Goal: Task Accomplishment & Management: Manage account settings

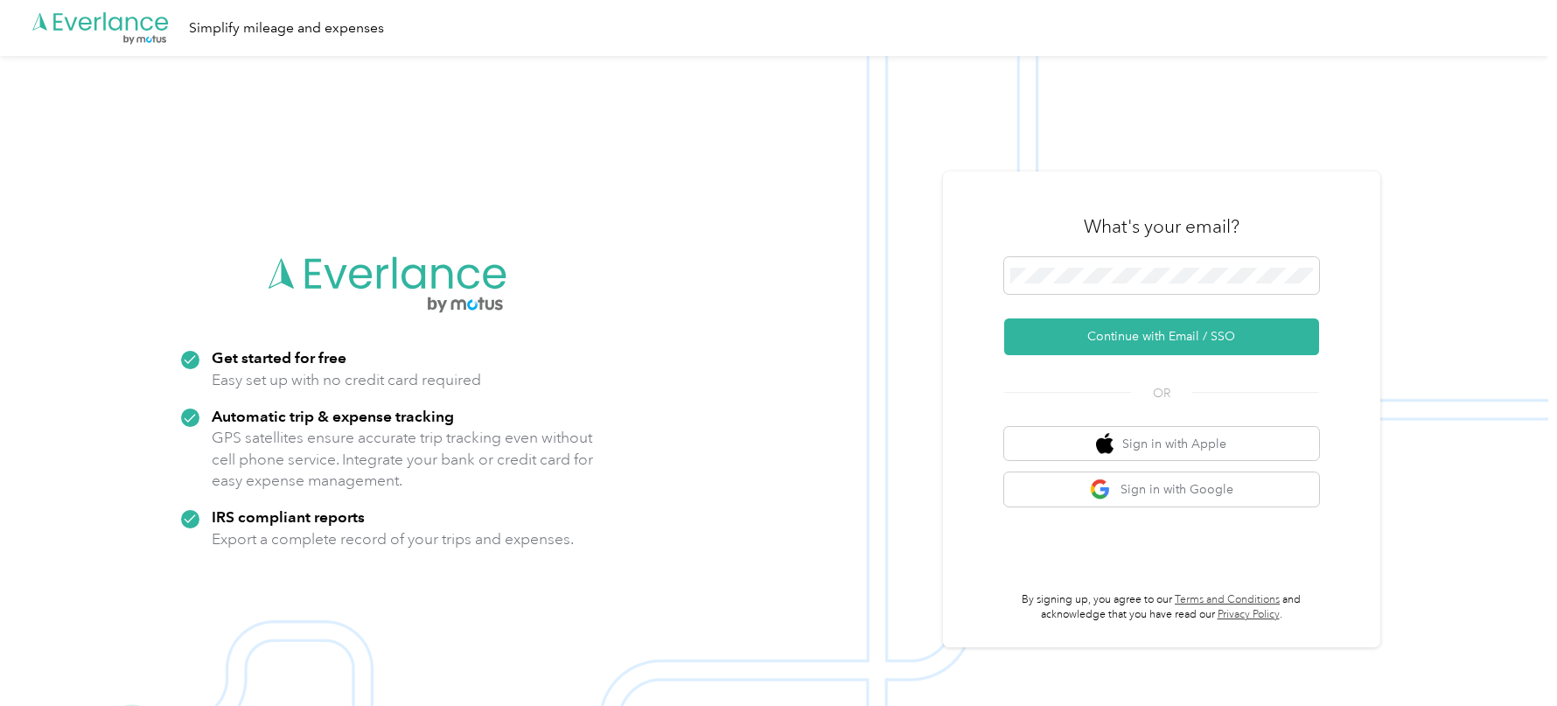
click at [1023, 244] on div "What's your email?" at bounding box center [1161, 226] width 315 height 61
click at [1089, 288] on span at bounding box center [1161, 275] width 315 height 37
click at [1070, 322] on button "Continue with Email / SSO" at bounding box center [1161, 336] width 315 height 37
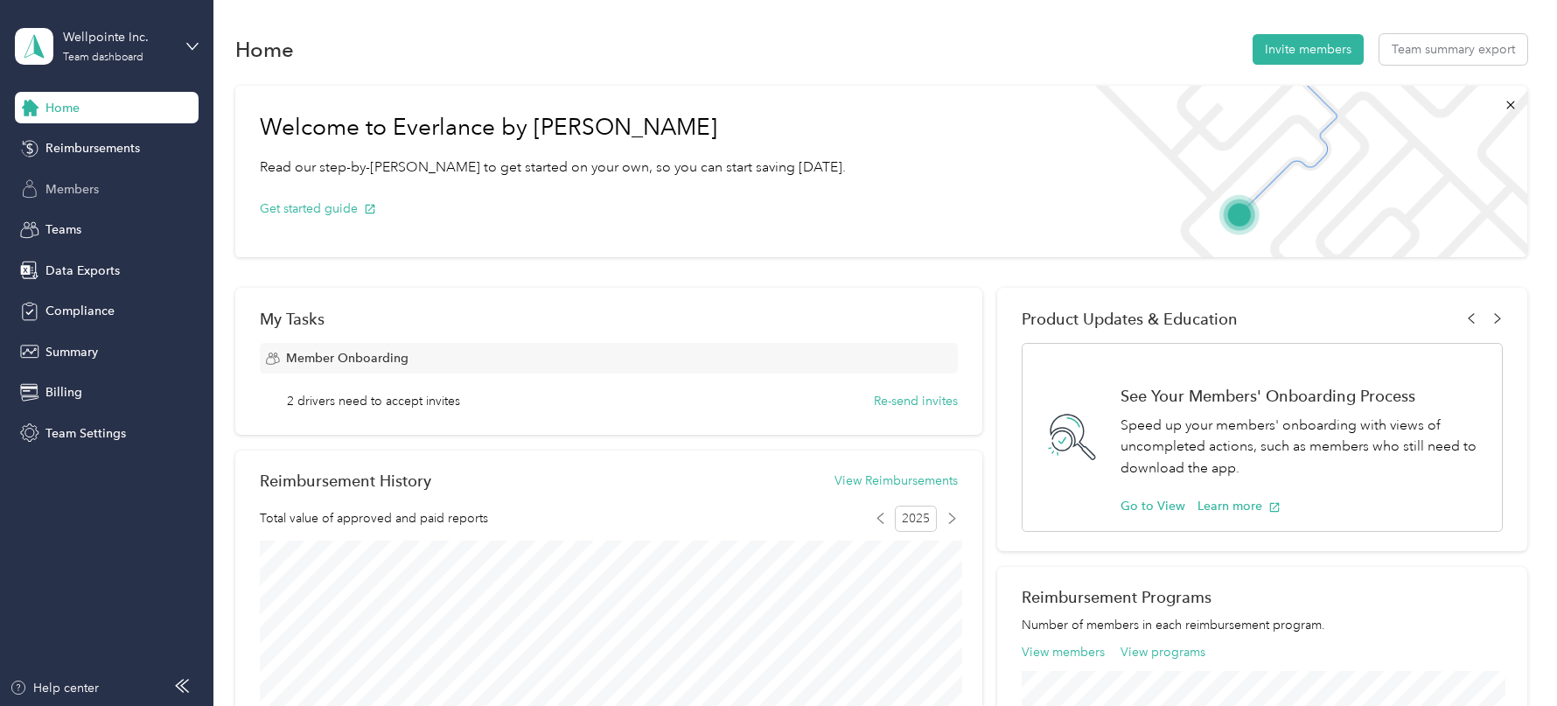
click at [99, 195] on div "Members" at bounding box center [107, 188] width 184 height 31
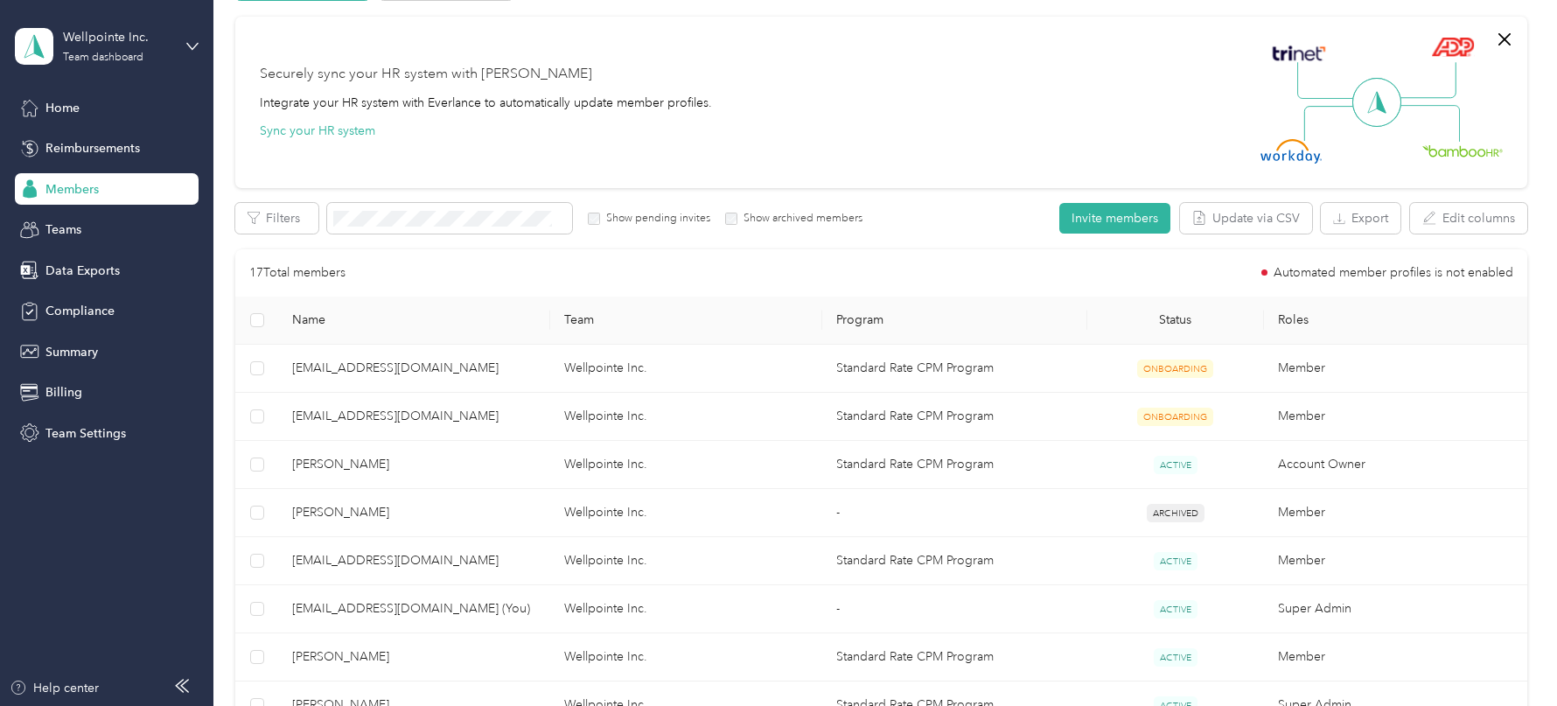
scroll to position [122, 0]
click at [1373, 208] on button "Export" at bounding box center [1361, 219] width 80 height 31
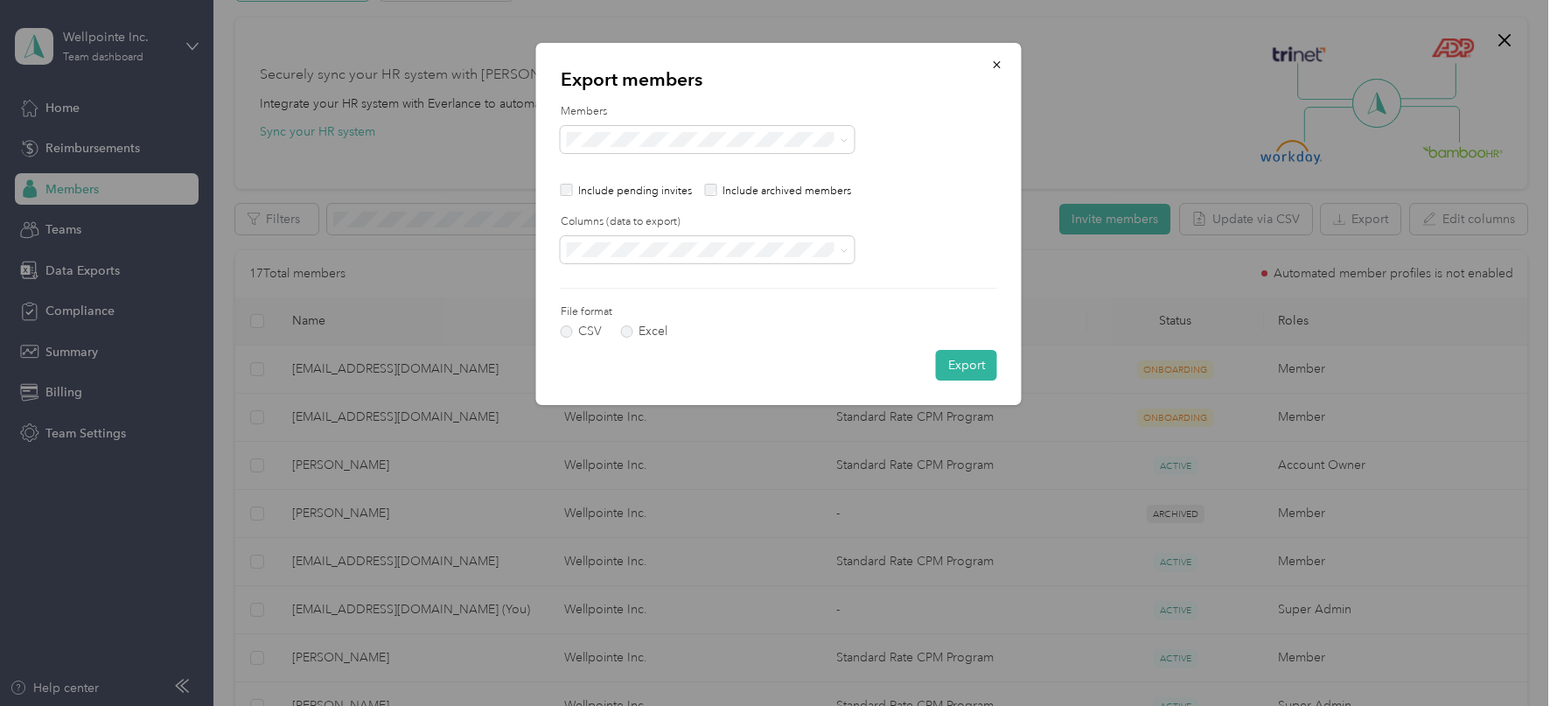
click at [652, 192] on p "Include pending invites" at bounding box center [635, 192] width 114 height 16
click at [995, 54] on button "button" at bounding box center [997, 64] width 37 height 31
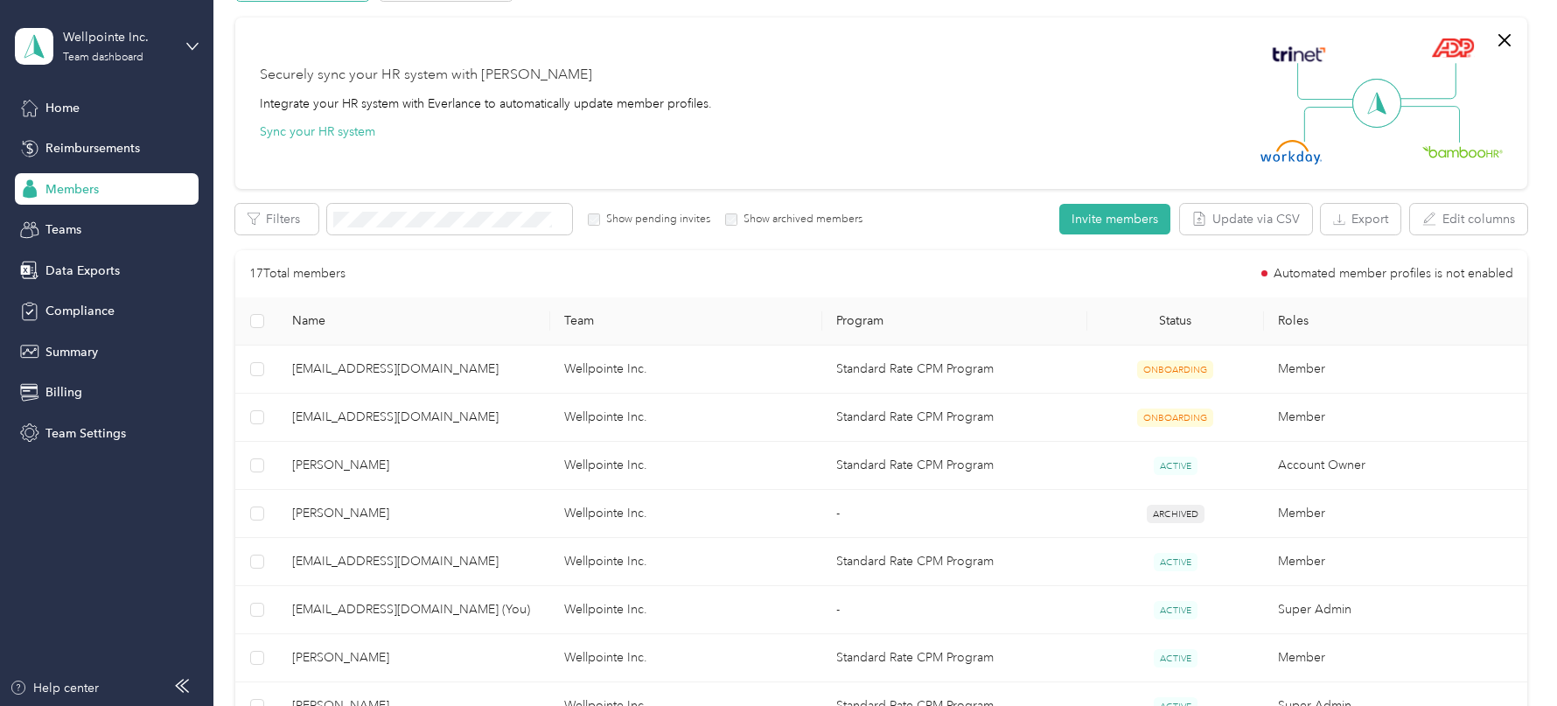
scroll to position [0, 0]
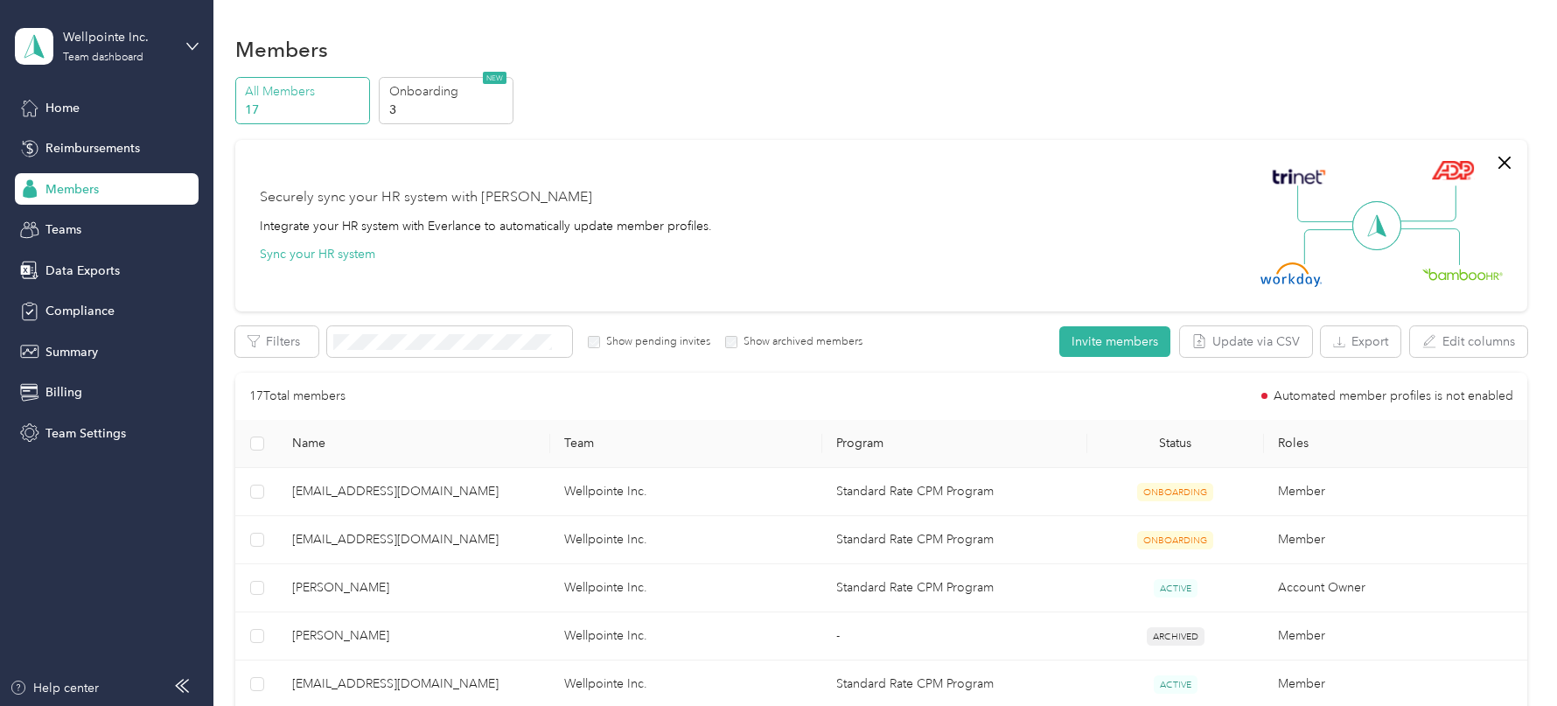
click at [463, 126] on div "All Members 17 Onboarding 3 NEW Securely sync your HR system with Everlance Int…" at bounding box center [881, 717] width 1292 height 1280
click at [445, 96] on p "Onboarding" at bounding box center [448, 91] width 119 height 18
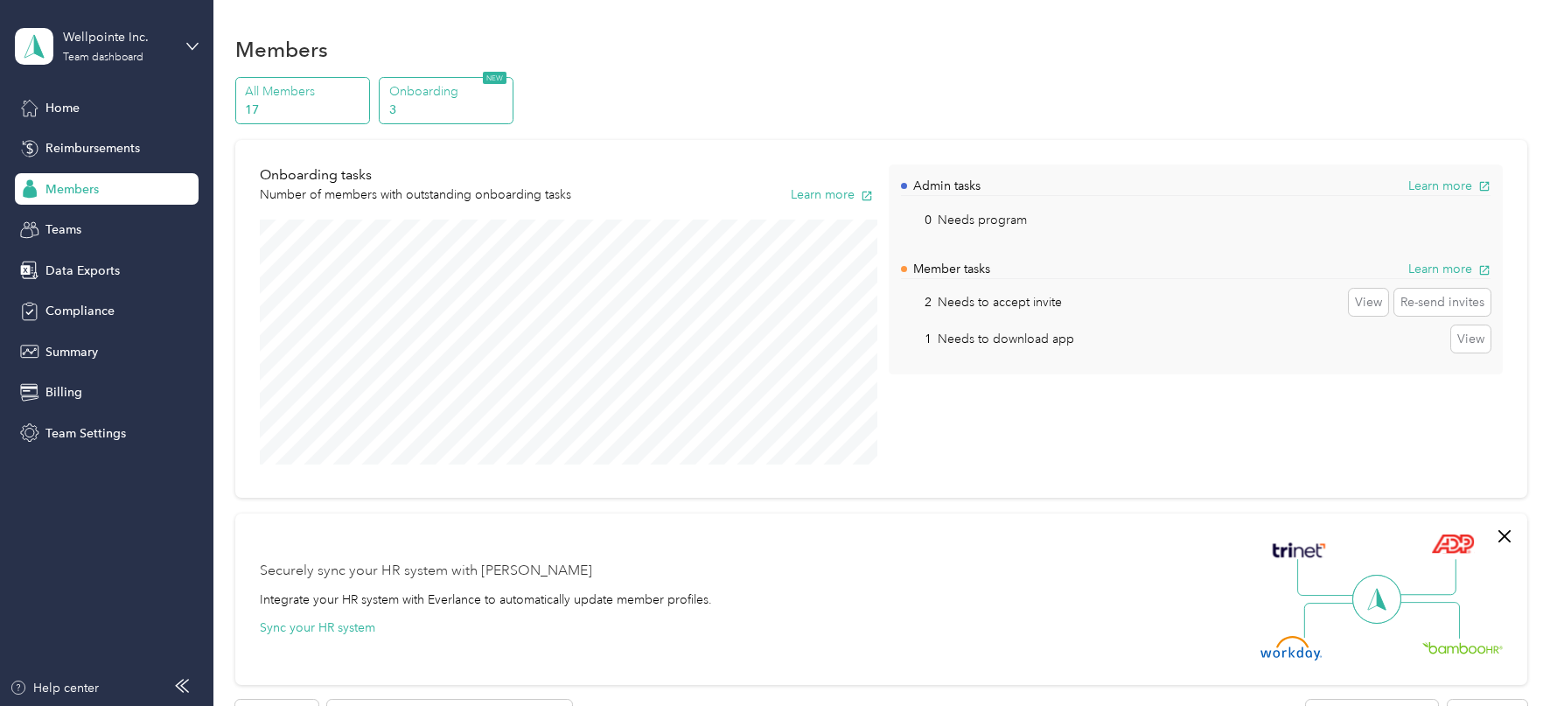
click at [322, 87] on p "All Members" at bounding box center [304, 91] width 119 height 18
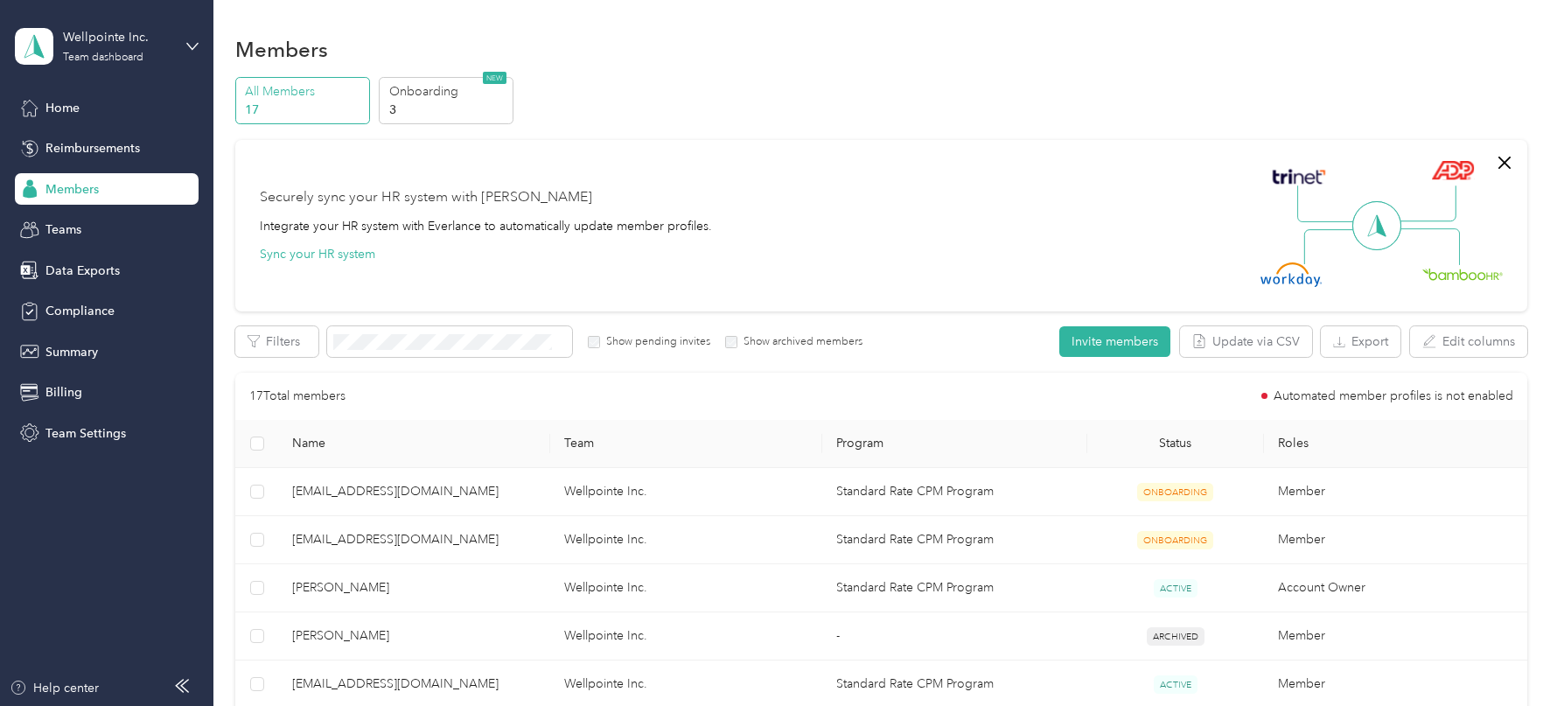
click at [1112, 346] on button "Invite members" at bounding box center [1114, 341] width 111 height 31
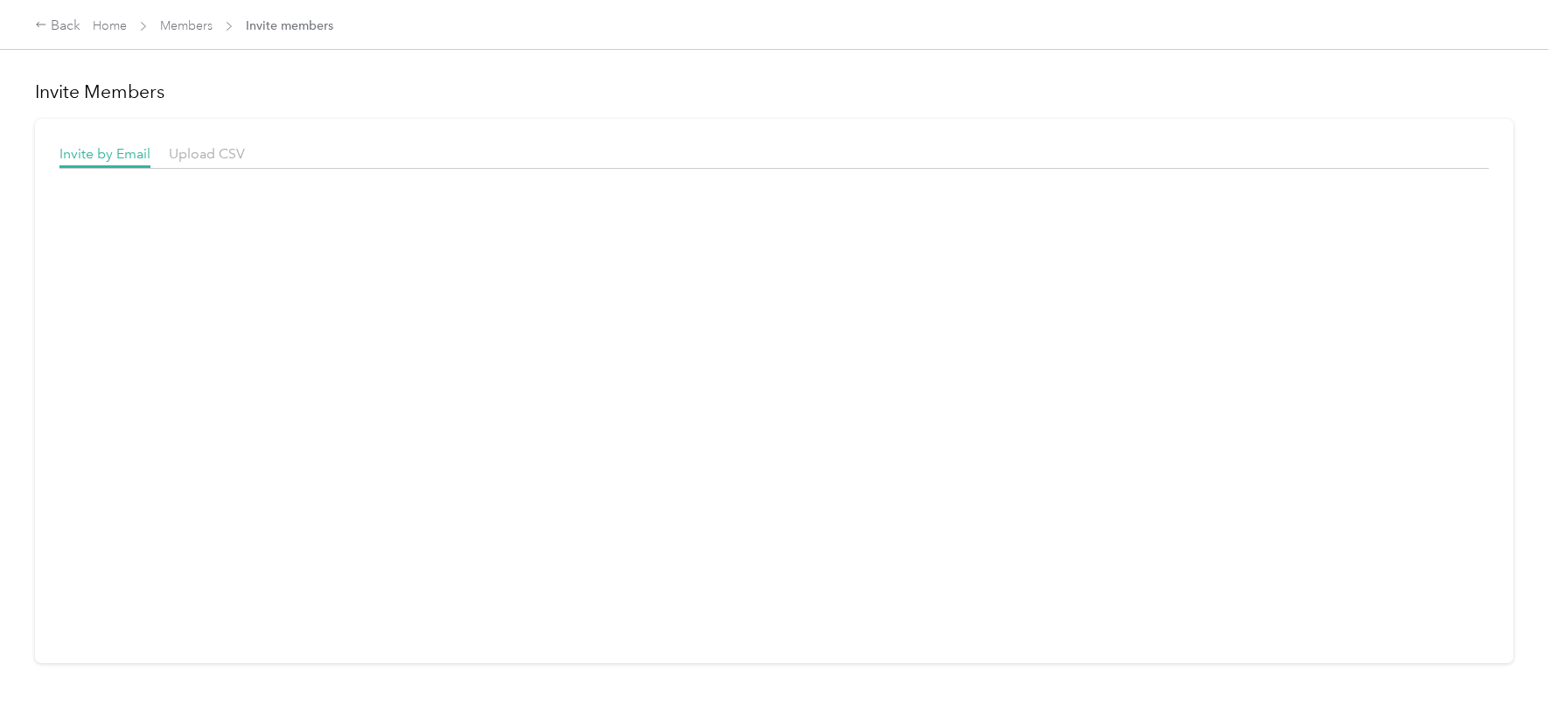
scroll to position [324, 0]
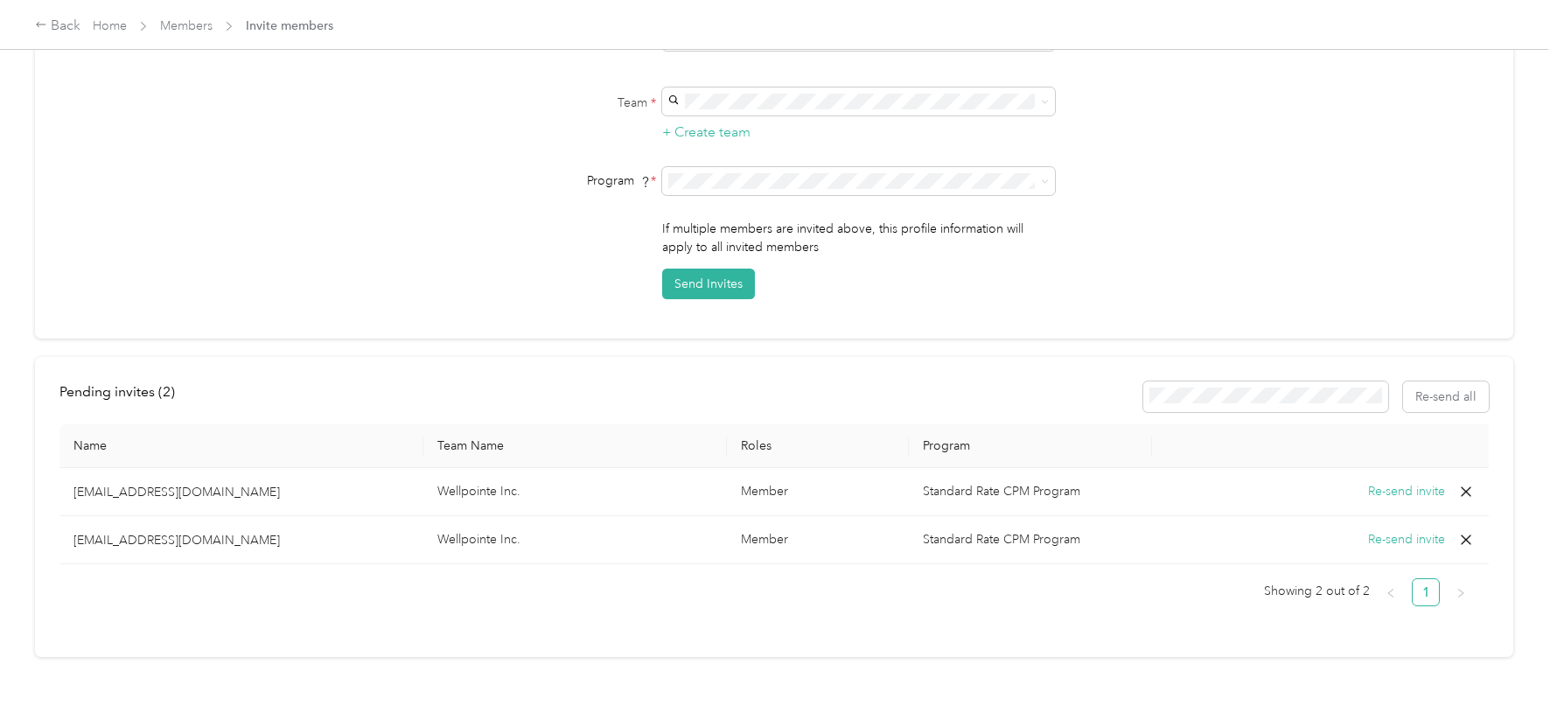
click at [1466, 483] on icon at bounding box center [1465, 491] width 17 height 17
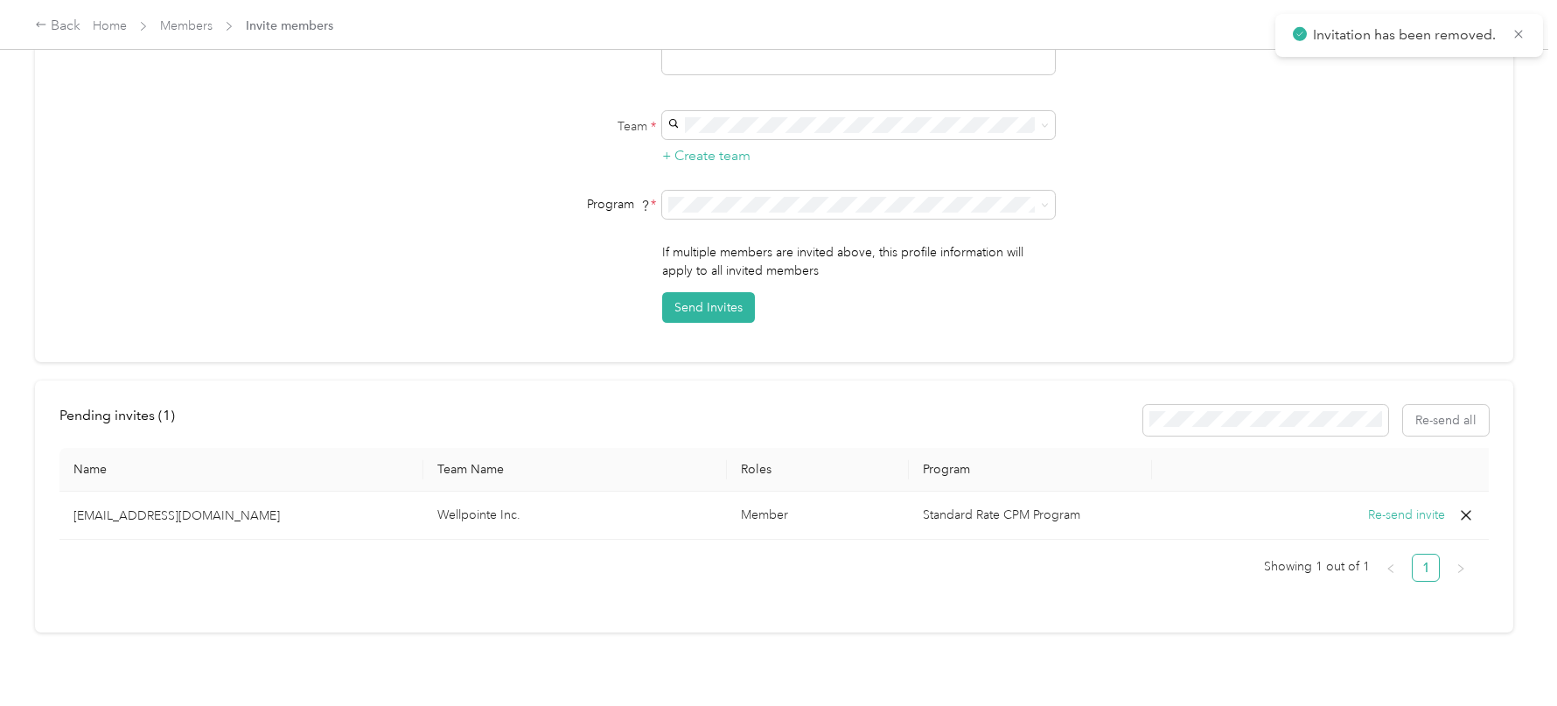
scroll to position [276, 0]
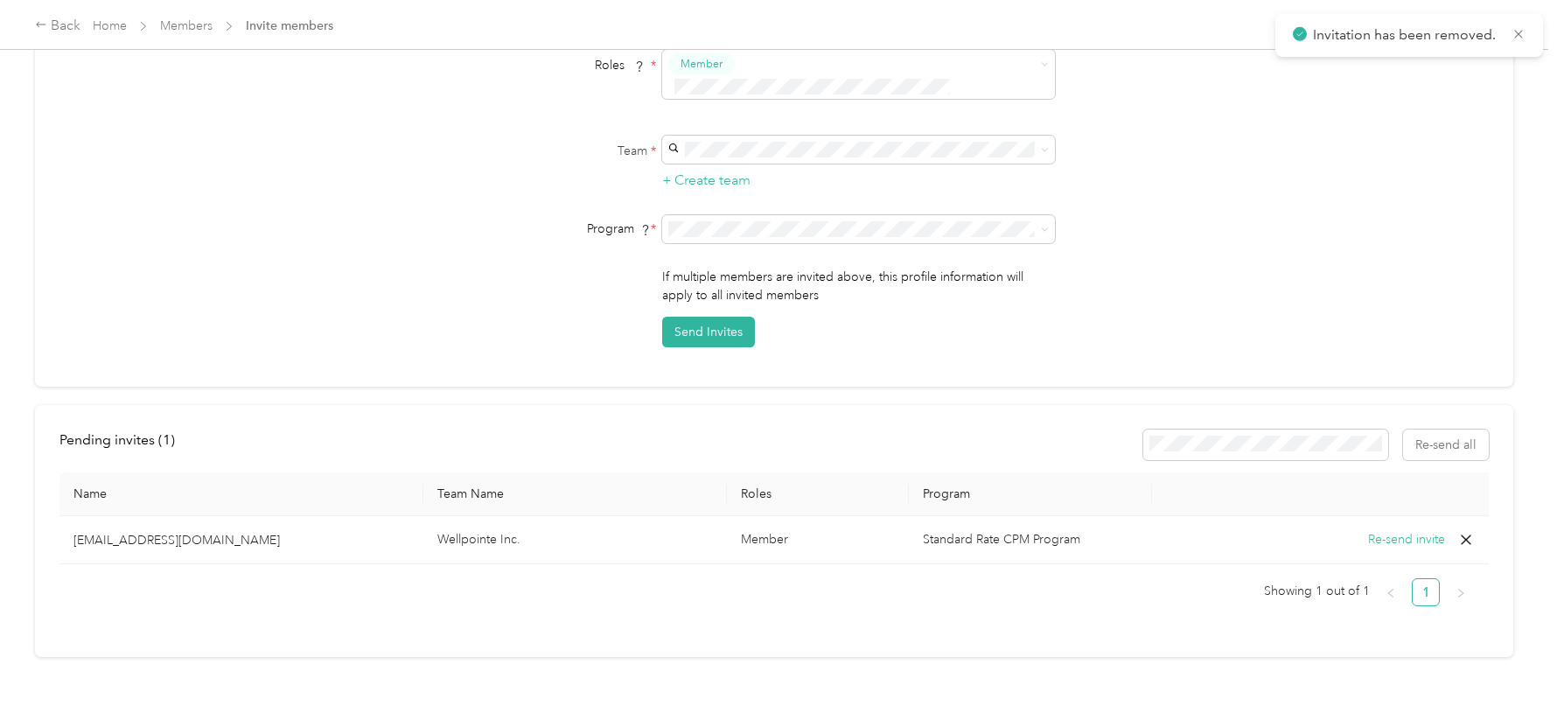
click at [1469, 531] on icon at bounding box center [1465, 539] width 17 height 17
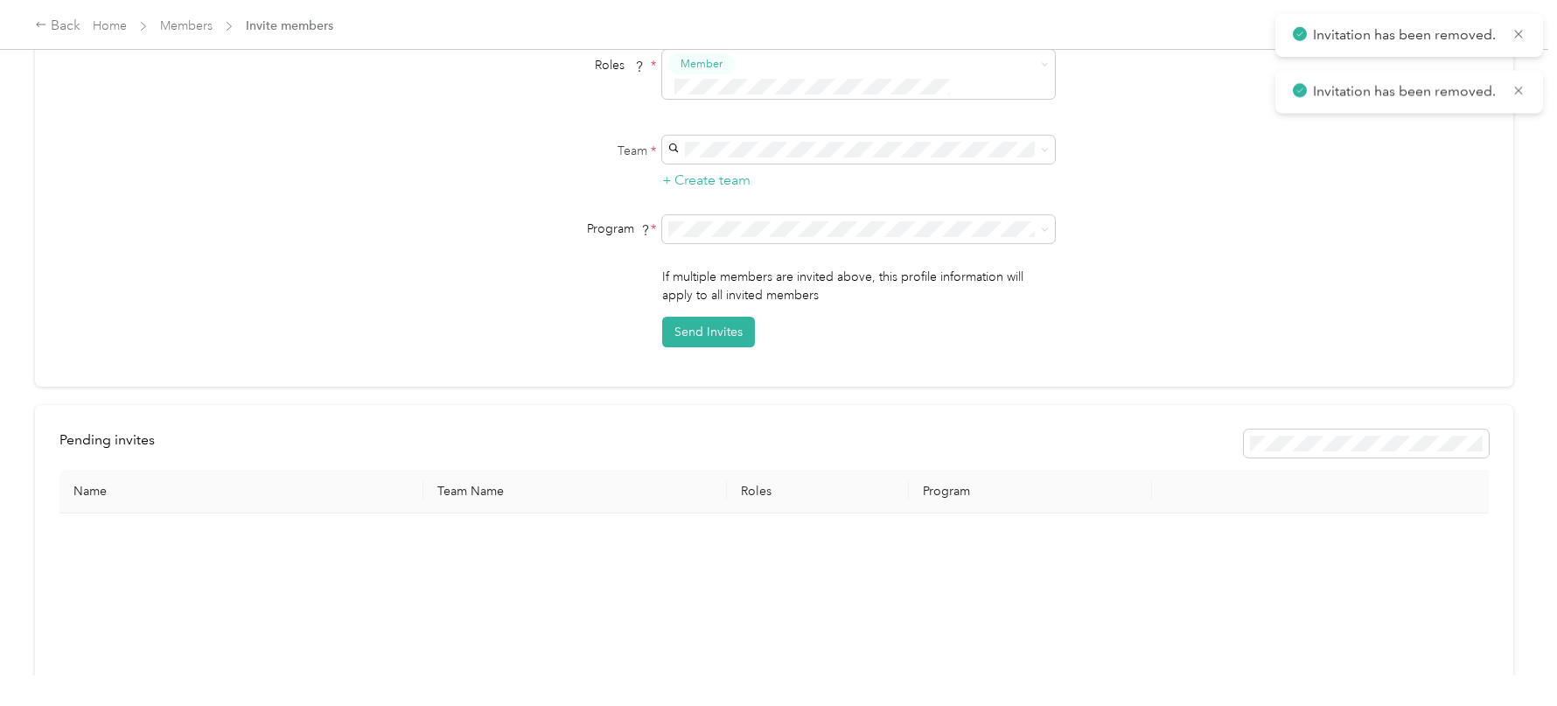
scroll to position [0, 0]
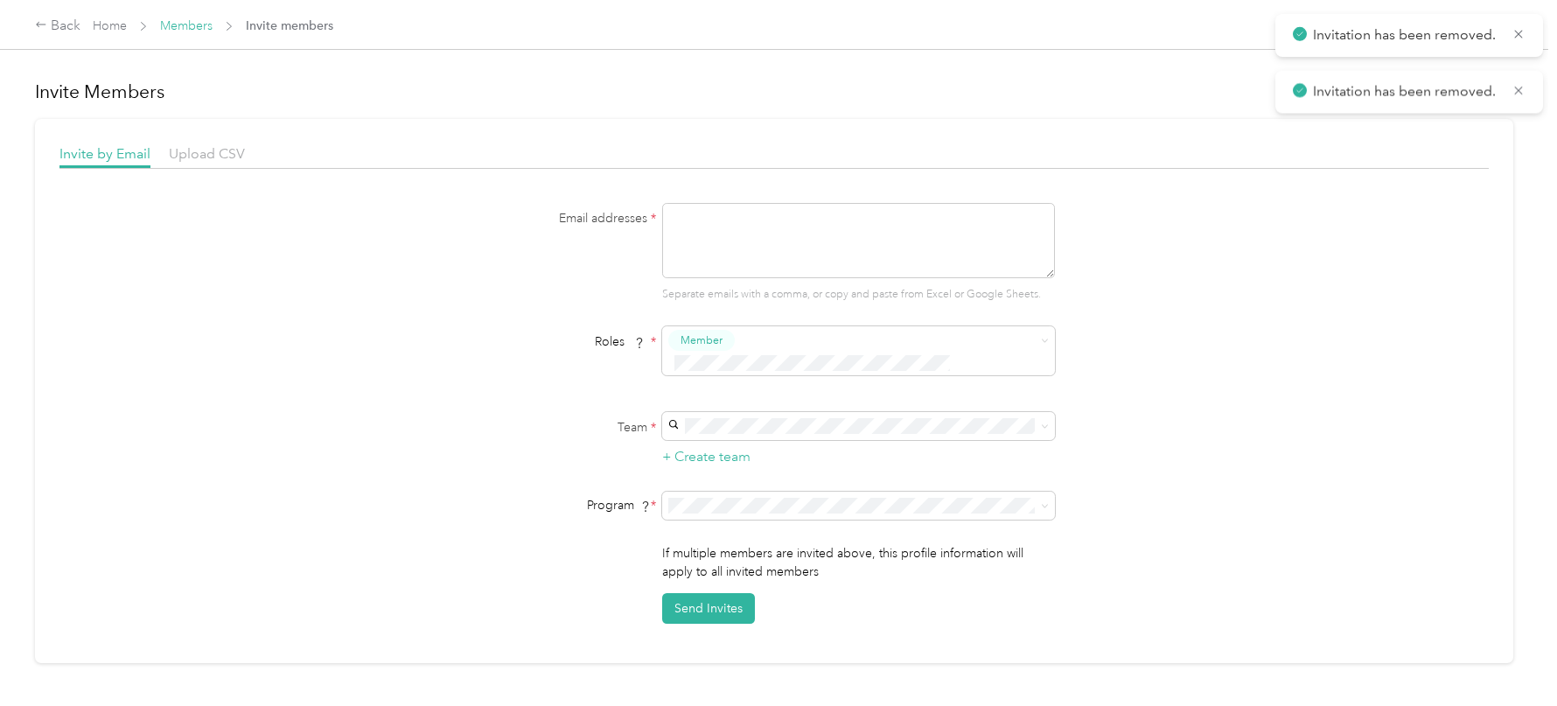
click at [197, 25] on link "Members" at bounding box center [186, 25] width 52 height 15
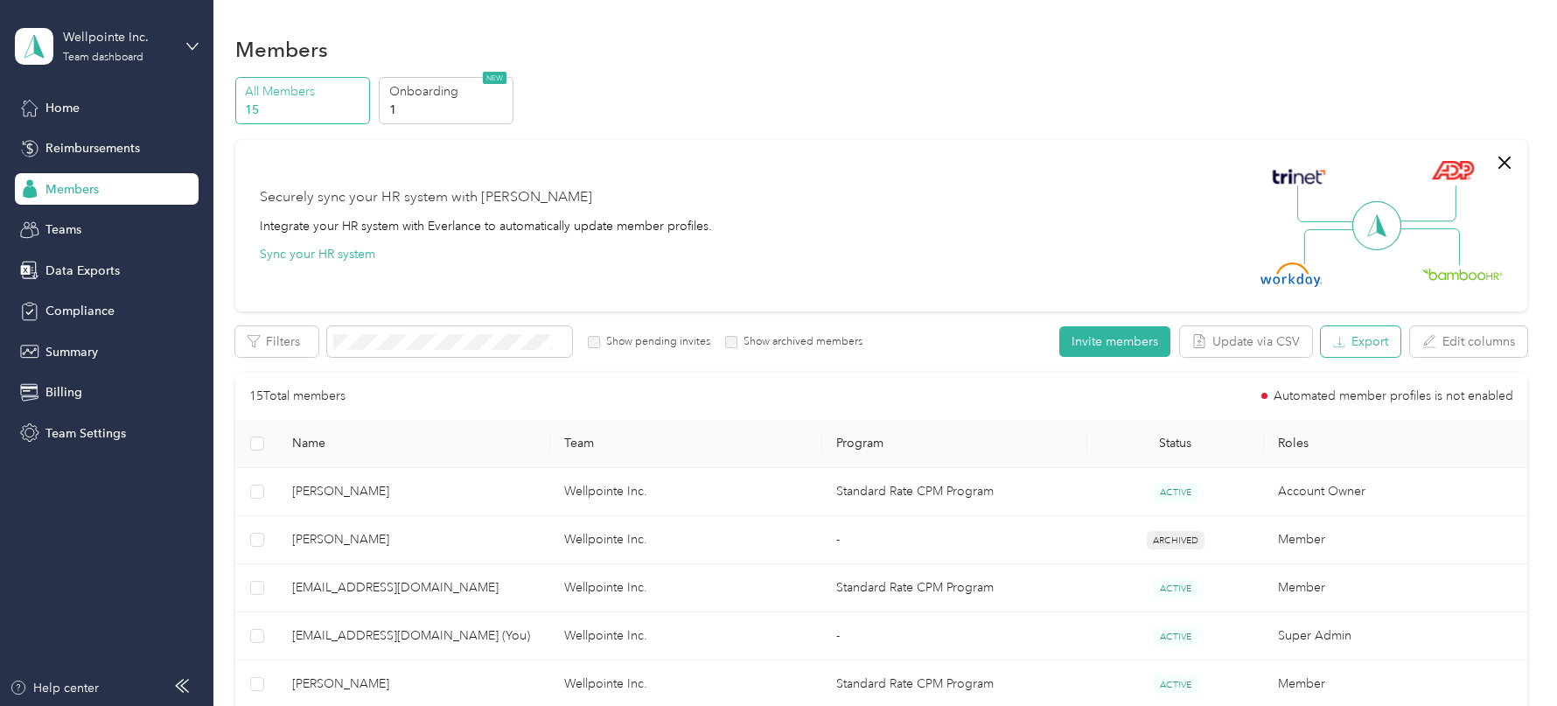
click at [1400, 337] on button "Export" at bounding box center [1361, 341] width 80 height 31
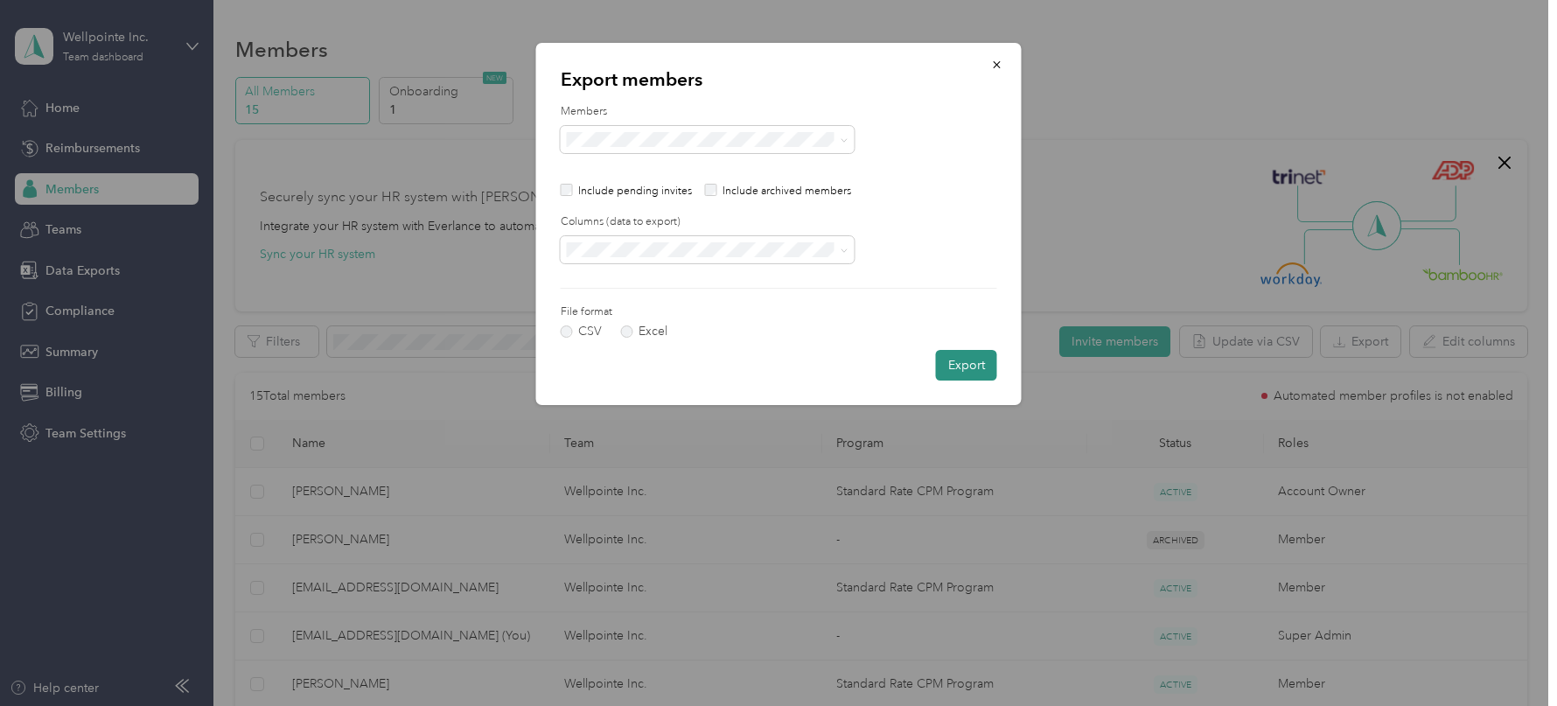
click at [958, 364] on button "Export" at bounding box center [966, 365] width 61 height 31
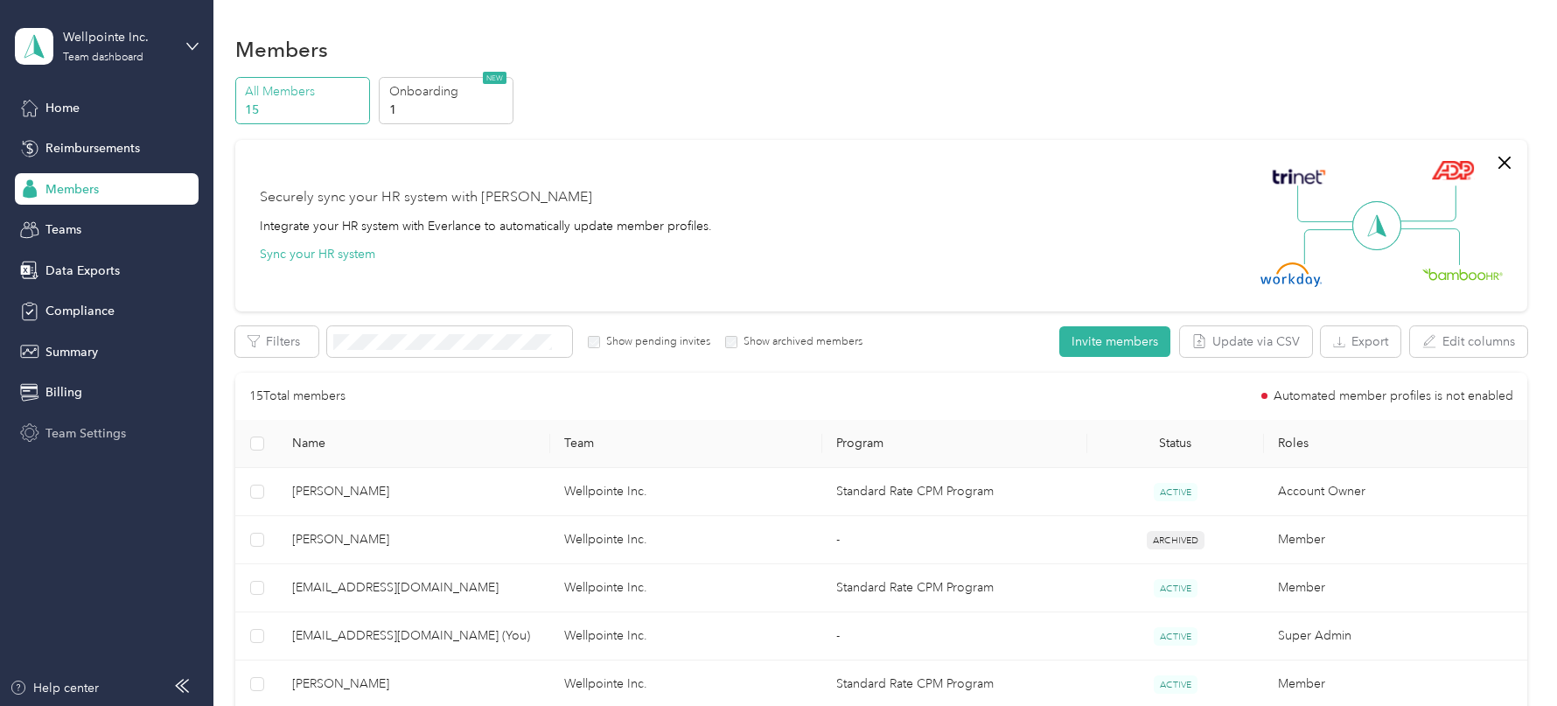
click at [82, 424] on span "Team Settings" at bounding box center [85, 433] width 80 height 18
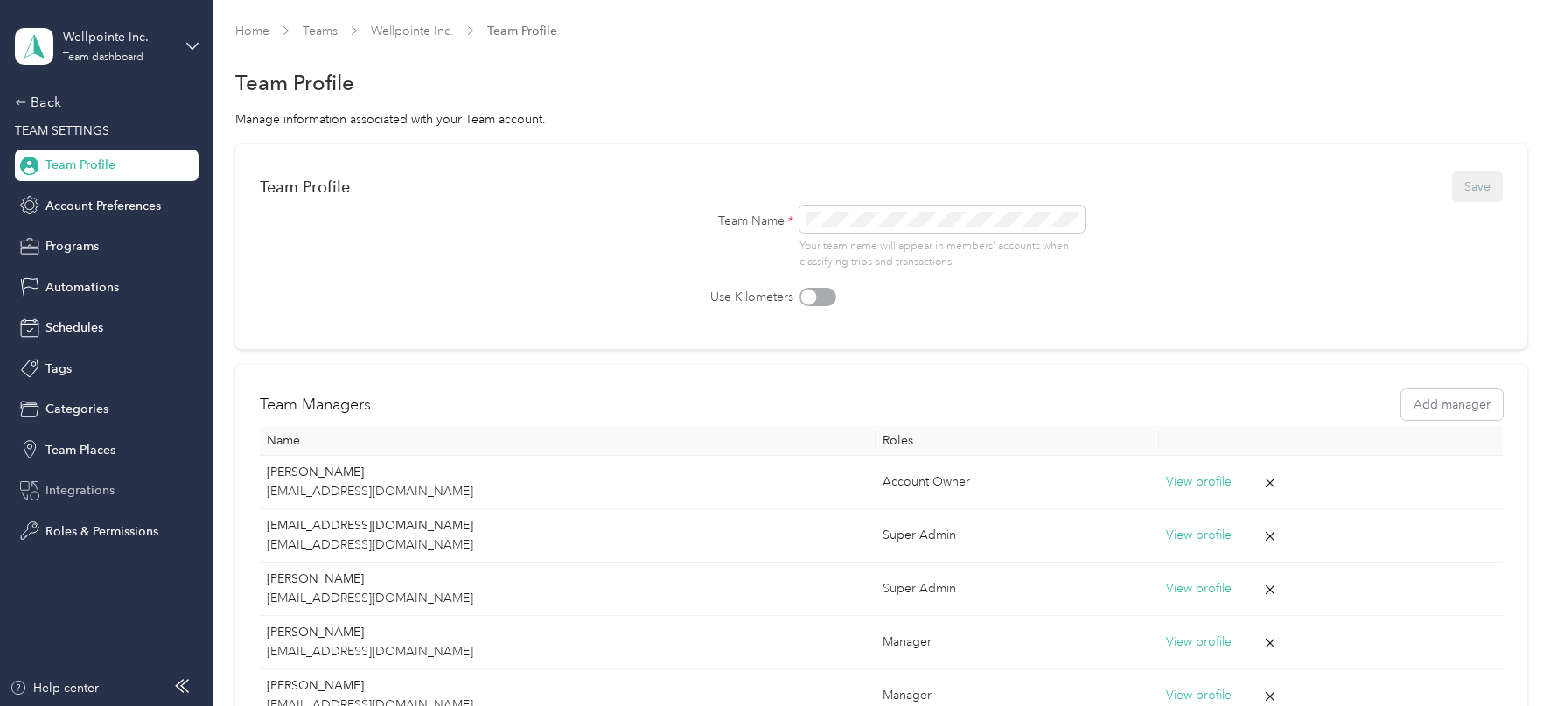
click at [85, 501] on div "Integrations" at bounding box center [107, 490] width 184 height 31
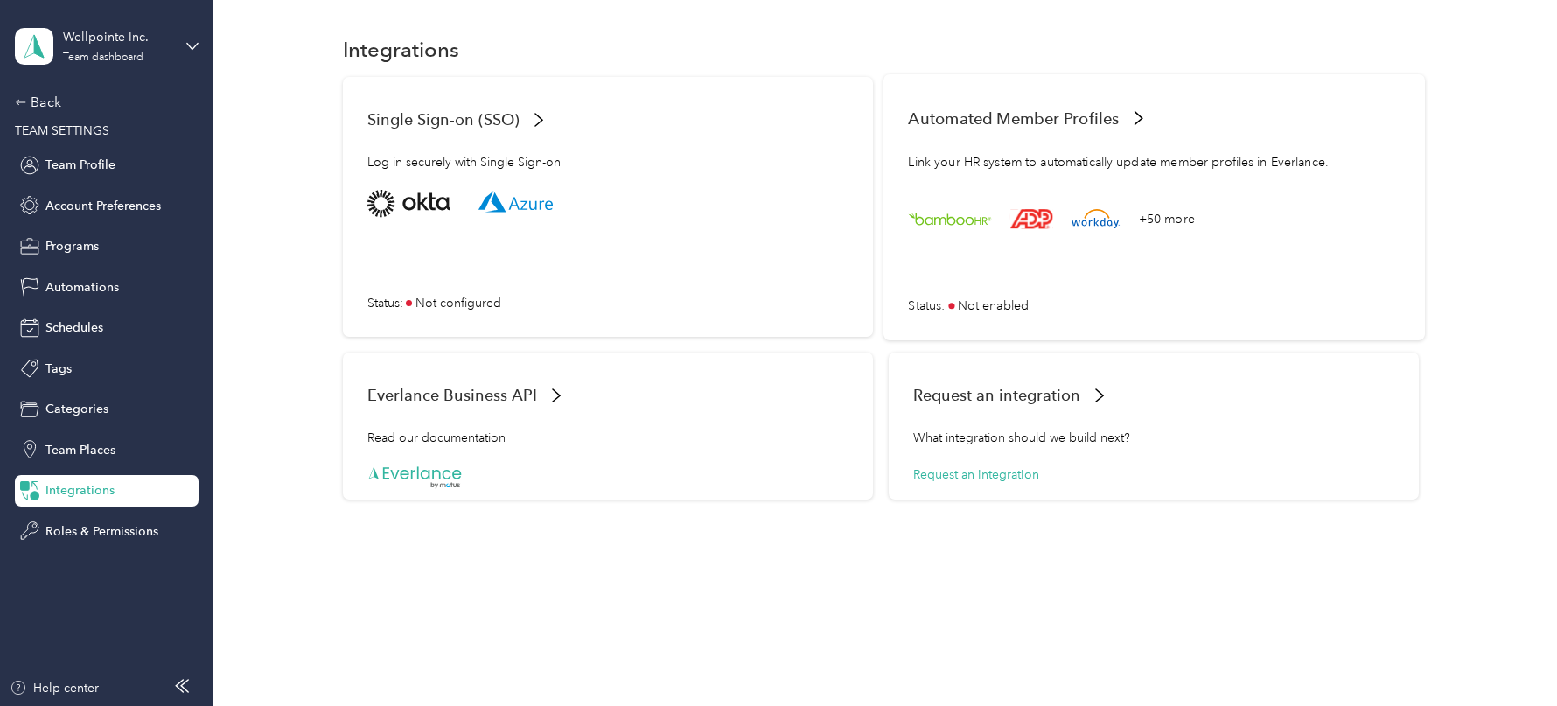
click at [1026, 218] on rect at bounding box center [1031, 218] width 43 height 19
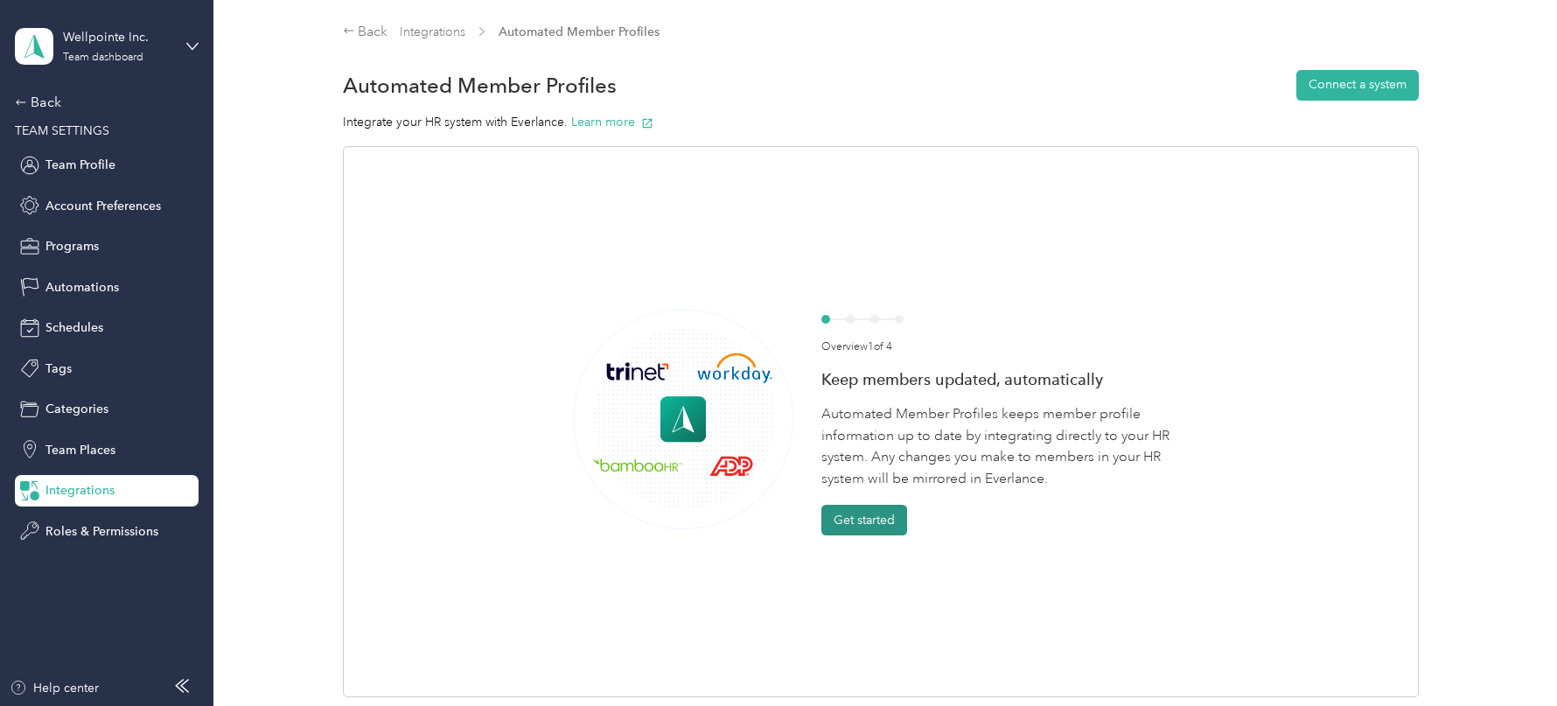
click at [864, 528] on button "Get started" at bounding box center [864, 520] width 86 height 31
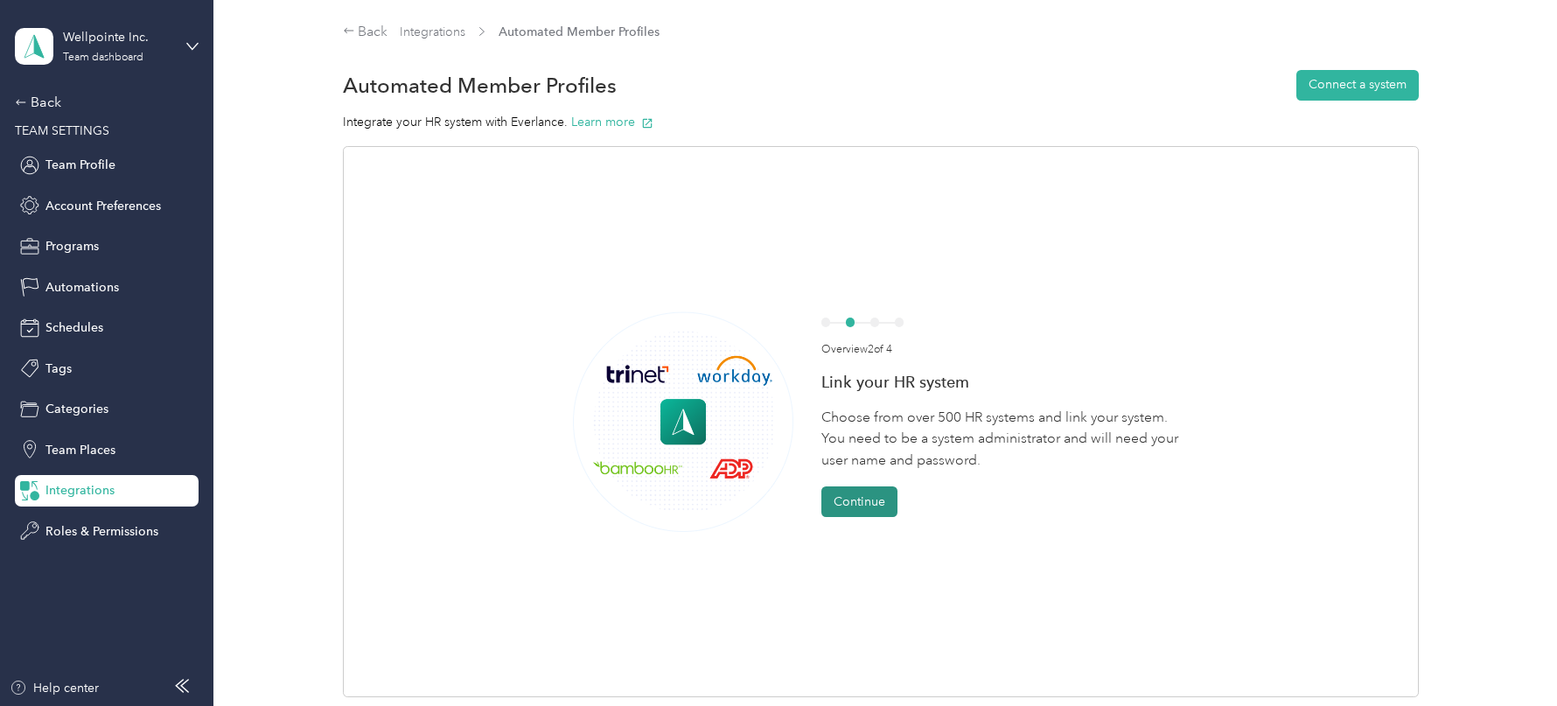
click at [864, 498] on button "Continue" at bounding box center [859, 501] width 76 height 31
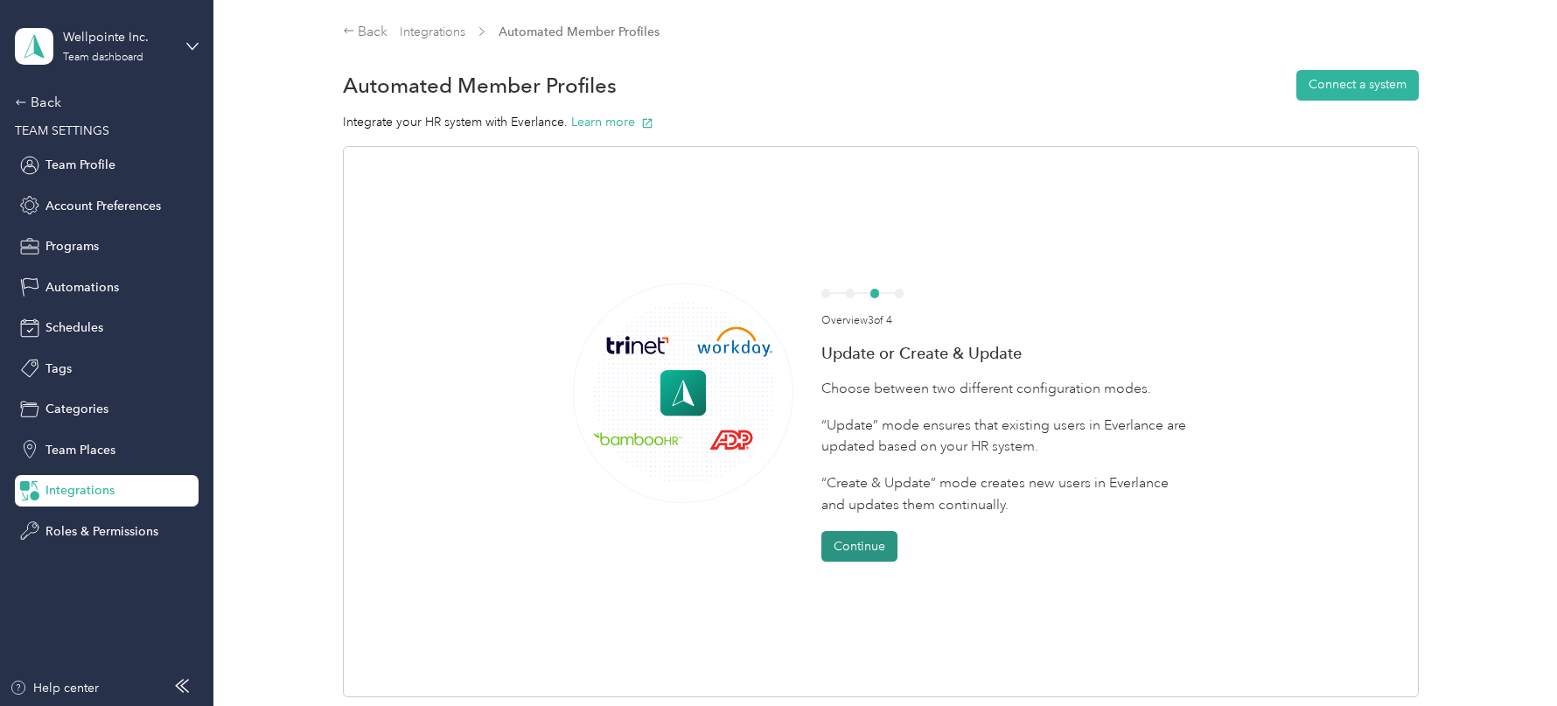
click at [864, 542] on button "Continue" at bounding box center [859, 546] width 76 height 31
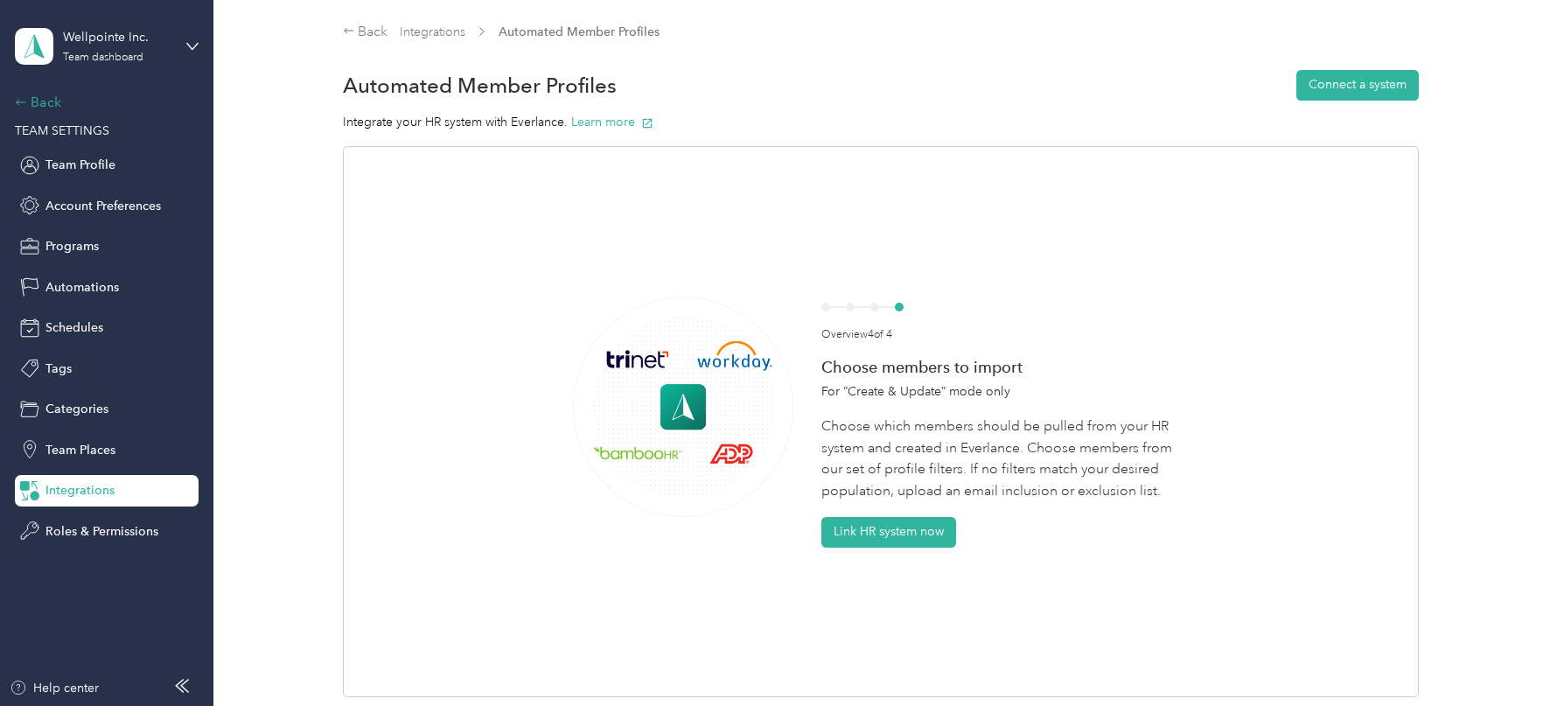
click at [95, 101] on div "Back" at bounding box center [102, 102] width 175 height 21
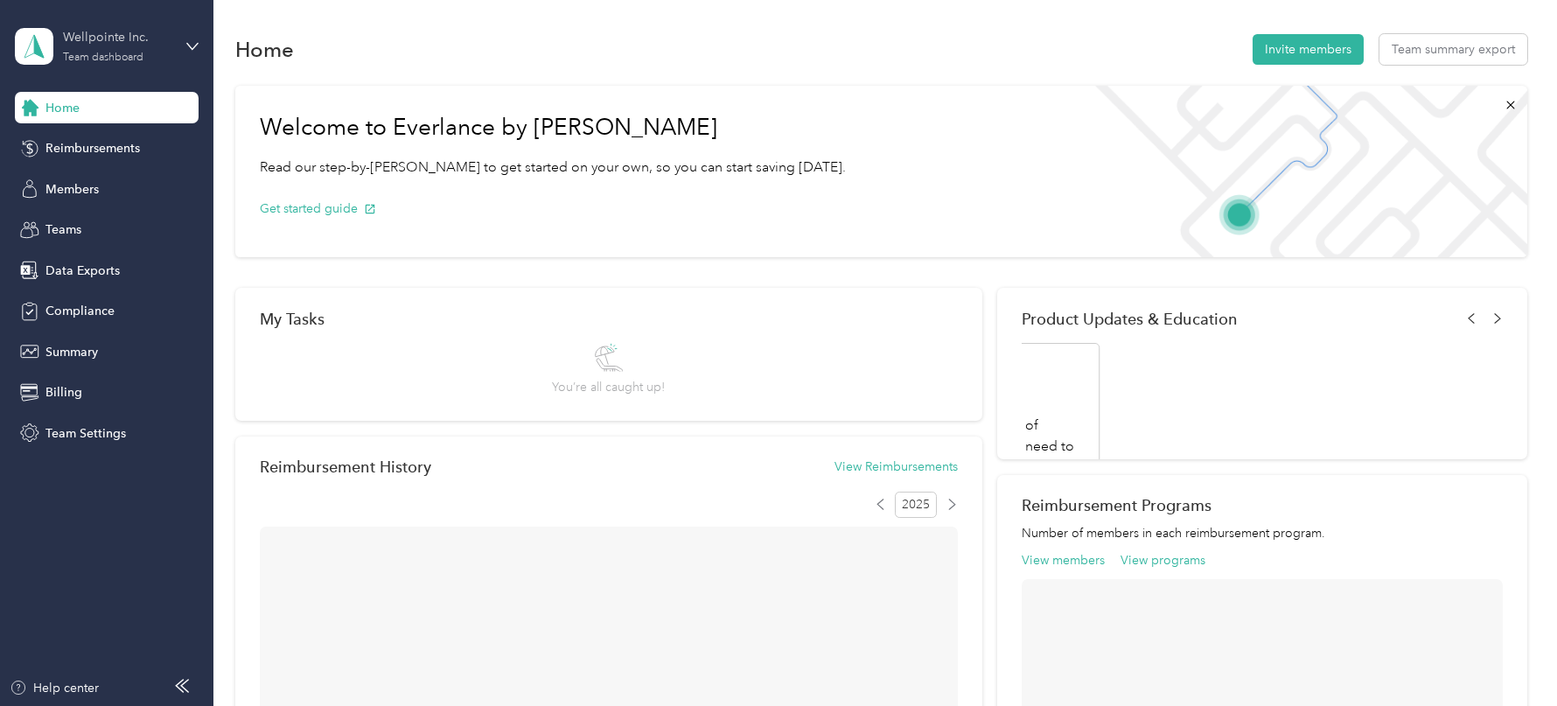
click at [117, 43] on div "Wellpointe Inc." at bounding box center [117, 37] width 109 height 18
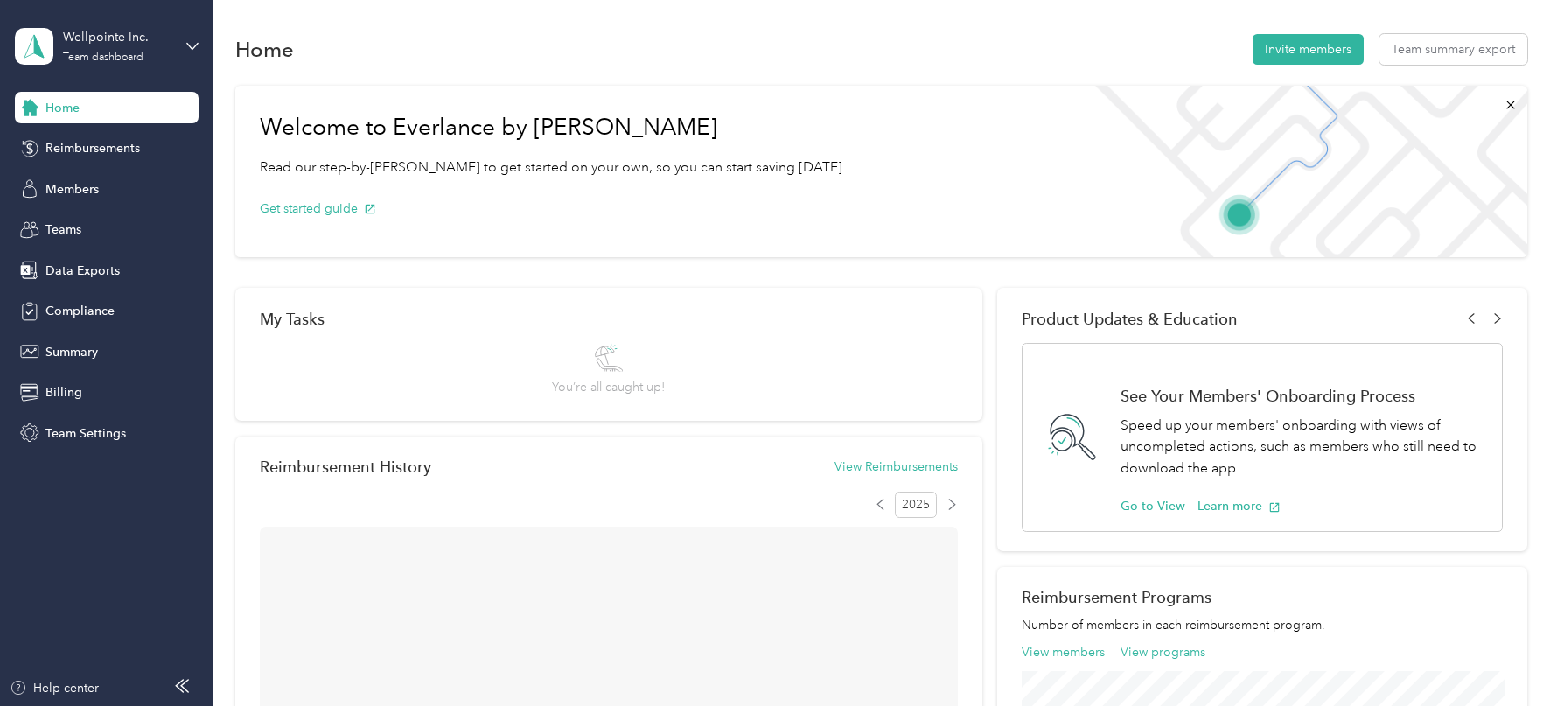
click at [137, 215] on div "Log out" at bounding box center [199, 218] width 344 height 31
